Goal: Task Accomplishment & Management: Manage account settings

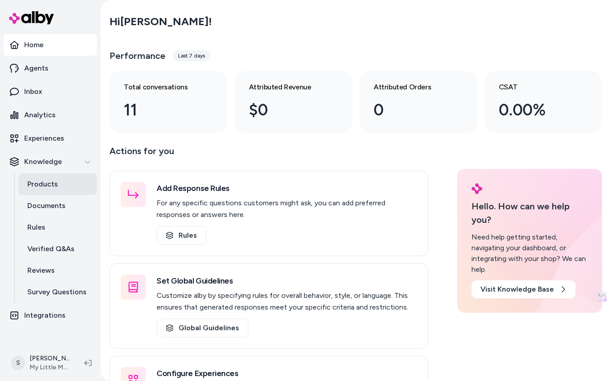
click at [36, 182] on p "Products" at bounding box center [42, 184] width 31 height 11
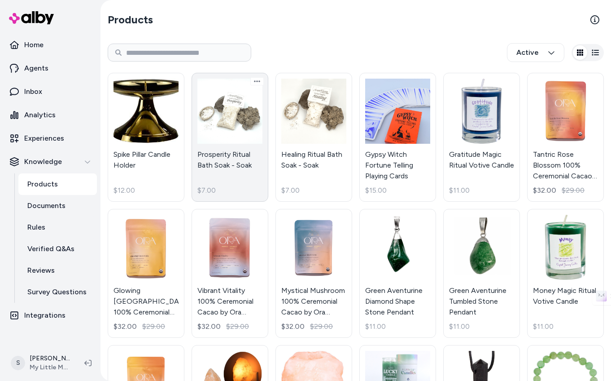
click at [215, 145] on link "Prosperity Ritual Bath Soak - Soak $7.00" at bounding box center [230, 137] width 77 height 129
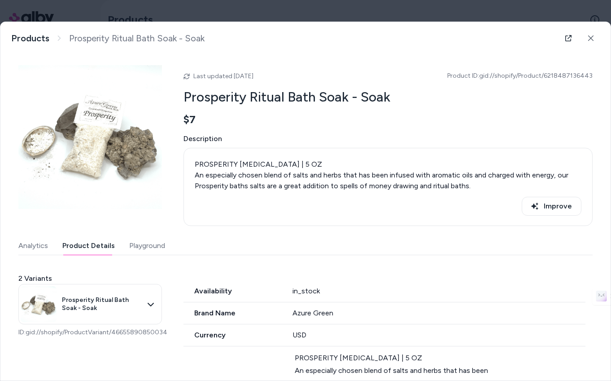
click at [73, 243] on button "Product Details" at bounding box center [88, 246] width 53 height 18
click at [592, 39] on icon at bounding box center [590, 37] width 5 height 5
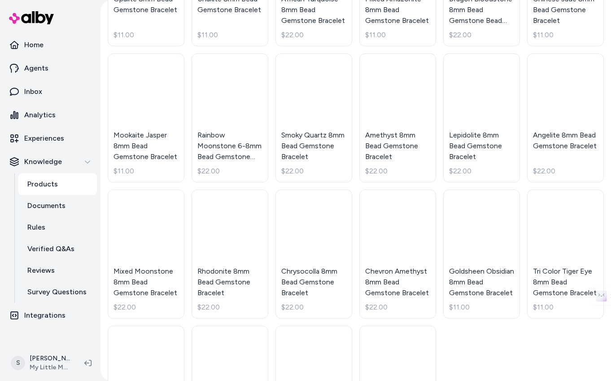
scroll to position [4665, 0]
